Goal: Task Accomplishment & Management: Use online tool/utility

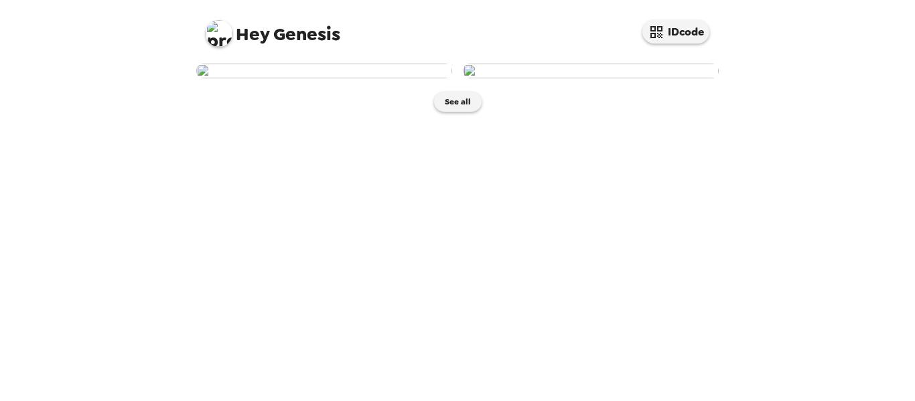
scroll to position [36, 0]
click at [365, 78] on img at bounding box center [324, 71] width 256 height 15
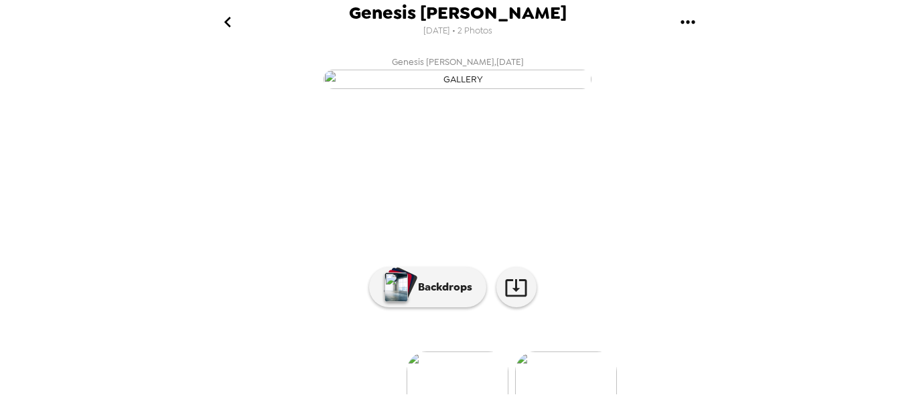
scroll to position [168, 0]
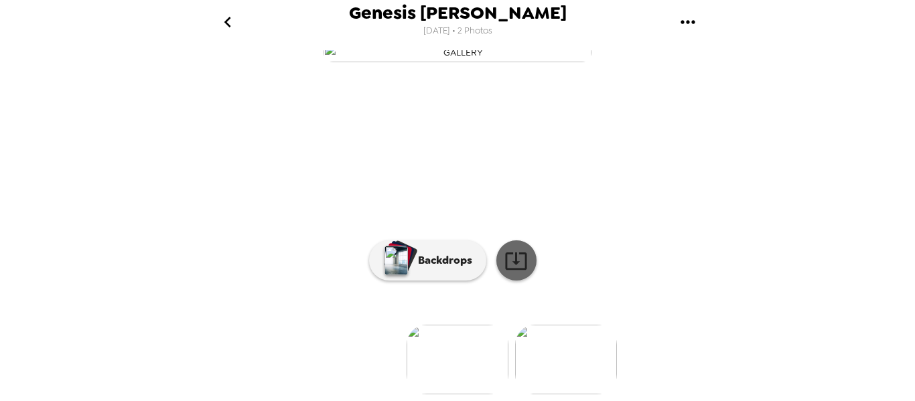
click at [508, 268] on icon at bounding box center [515, 260] width 21 height 17
